Goal: Navigation & Orientation: Find specific page/section

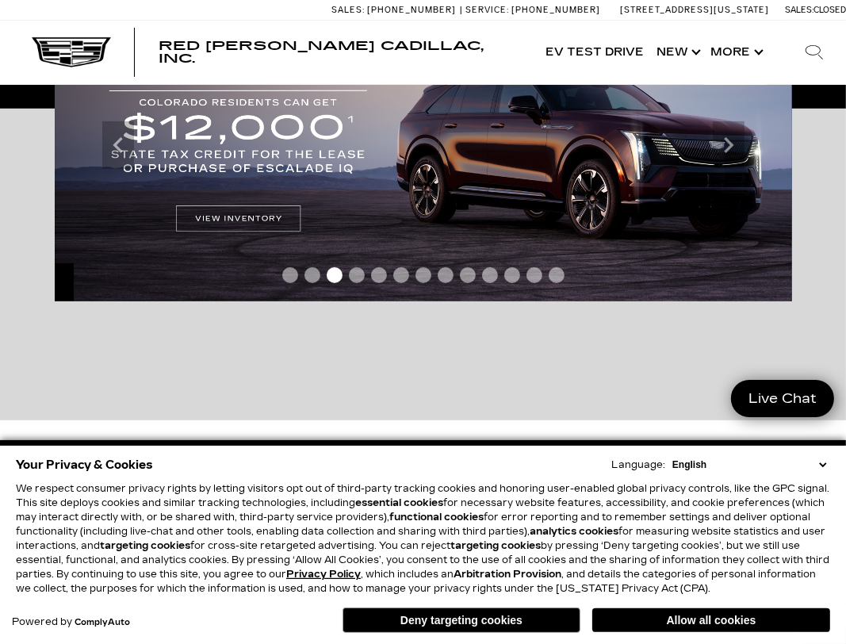
scroll to position [396, 0]
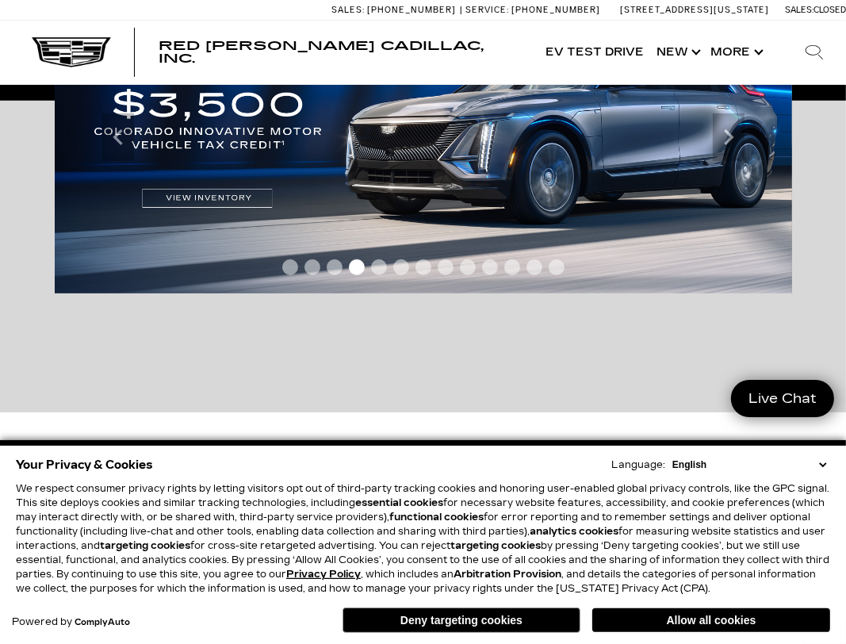
click at [815, 464] on select "English Spanish / Español English / United Kingdom Korean / 한국어 Vietnamese / Ti…" at bounding box center [749, 464] width 162 height 14
click at [440, 350] on div "Accessible Carousel Important Information Hide Information *Where allowed under…" at bounding box center [423, 256] width 761 height 311
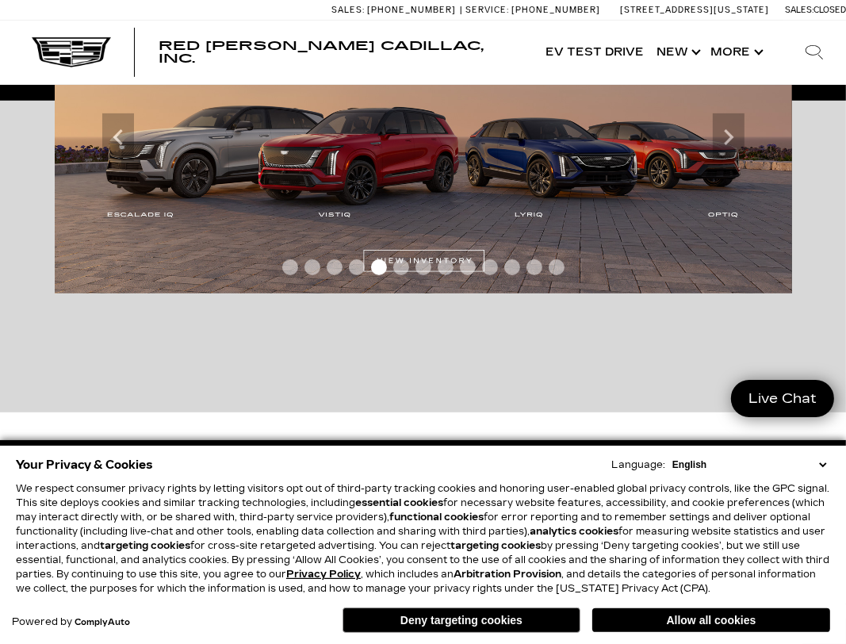
drag, startPoint x: 707, startPoint y: 627, endPoint x: 597, endPoint y: 539, distance: 141.0
click at [709, 626] on button "Allow all cookies" at bounding box center [711, 620] width 238 height 24
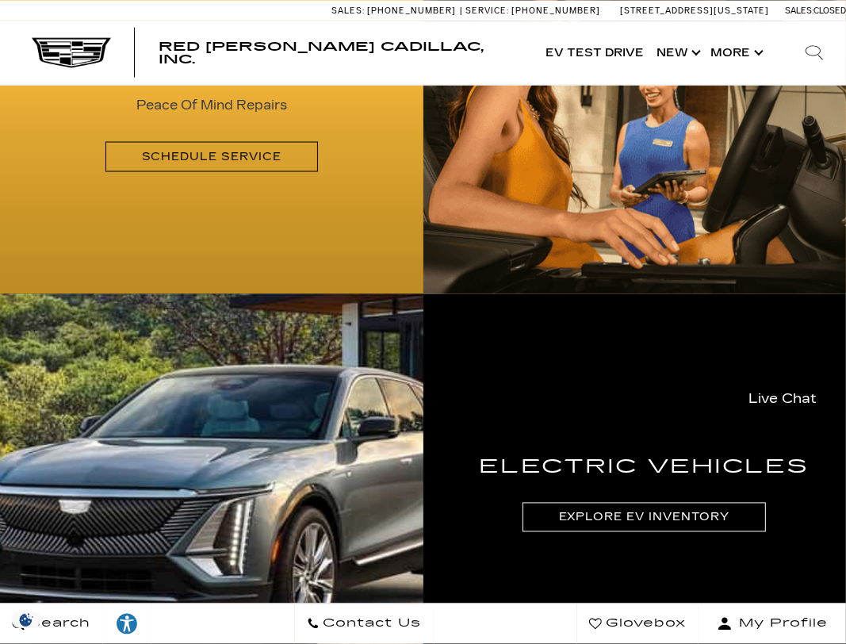
scroll to position [0, 0]
click at [392, 627] on span "Contact Us" at bounding box center [370, 624] width 102 height 22
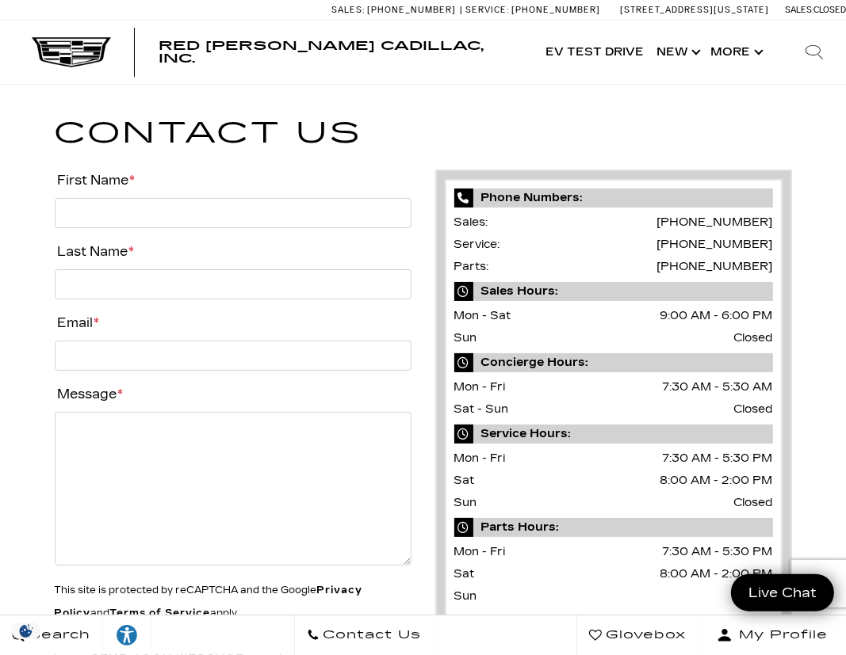
drag, startPoint x: 472, startPoint y: 116, endPoint x: 457, endPoint y: 117, distance: 15.9
click at [473, 116] on h1 "Contact Us" at bounding box center [423, 133] width 737 height 47
drag, startPoint x: 0, startPoint y: 218, endPoint x: -17, endPoint y: 212, distance: 18.3
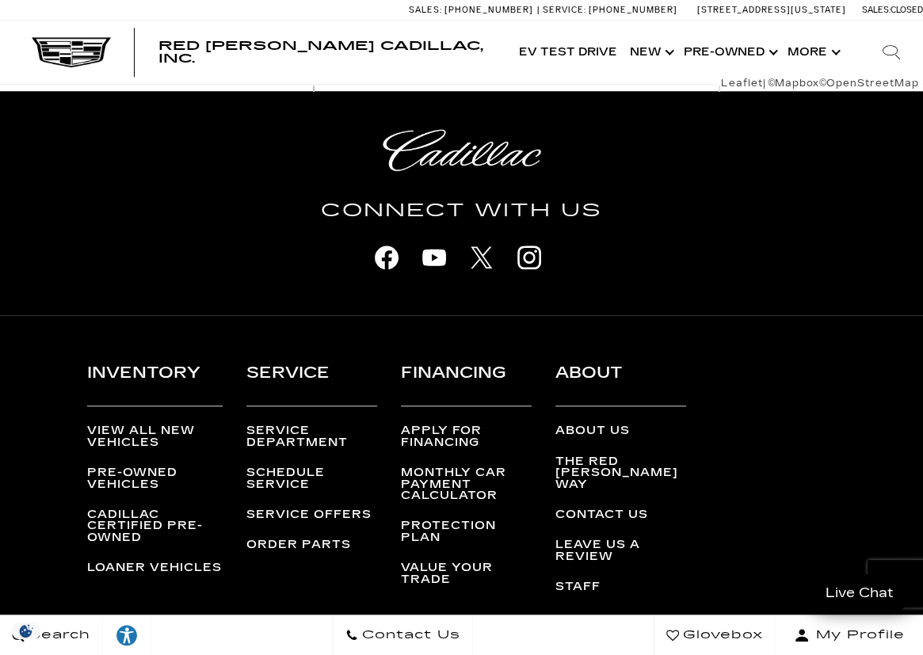
scroll to position [1030, 0]
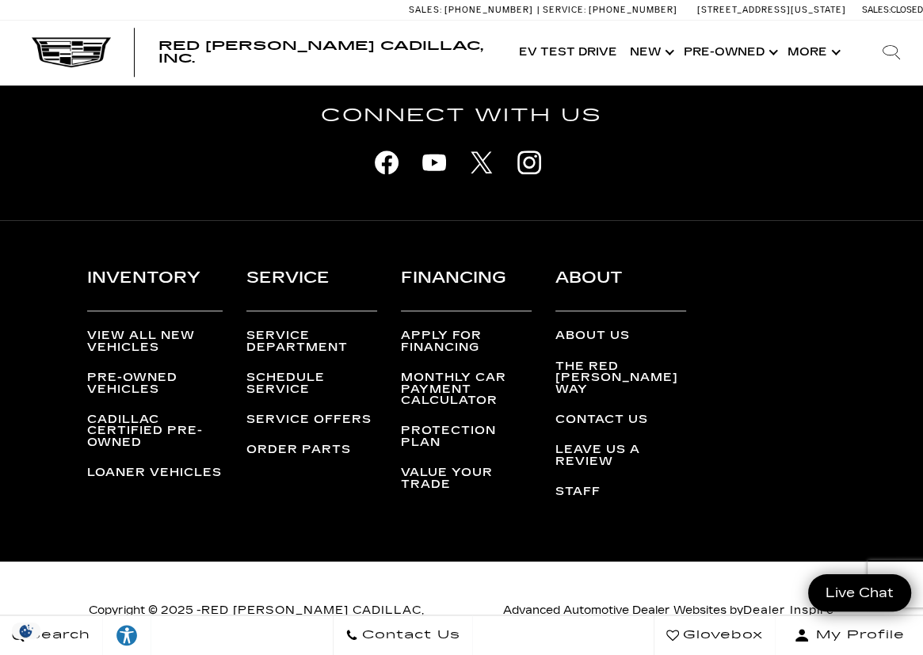
click at [604, 400] on ul "About Us The Red Noland Way Contact Us Leave Us a Review Staff" at bounding box center [621, 414] width 131 height 167
drag, startPoint x: 613, startPoint y: 405, endPoint x: 770, endPoint y: 407, distance: 157.0
click at [613, 413] on link "Contact Us" at bounding box center [602, 419] width 93 height 13
